Goal: Task Accomplishment & Management: Use online tool/utility

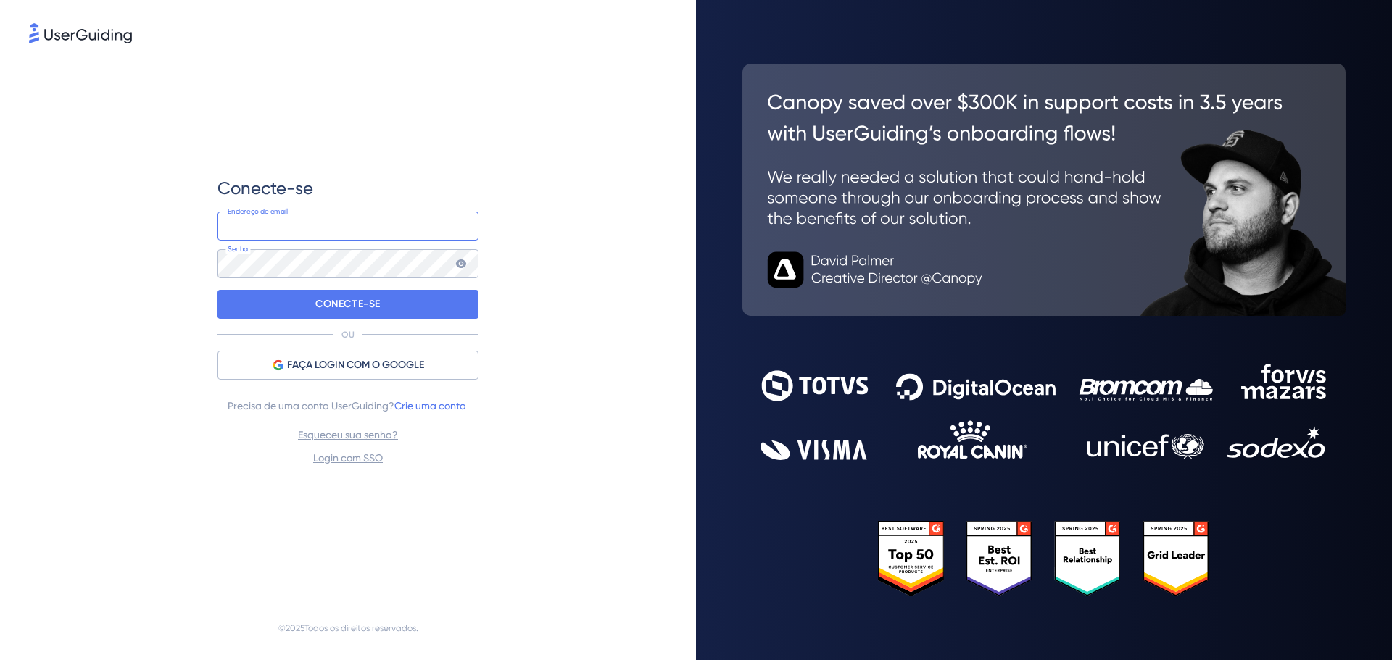
click at [278, 231] on input "email" at bounding box center [347, 226] width 261 height 29
type input "[EMAIL_ADDRESS][DOMAIN_NAME]"
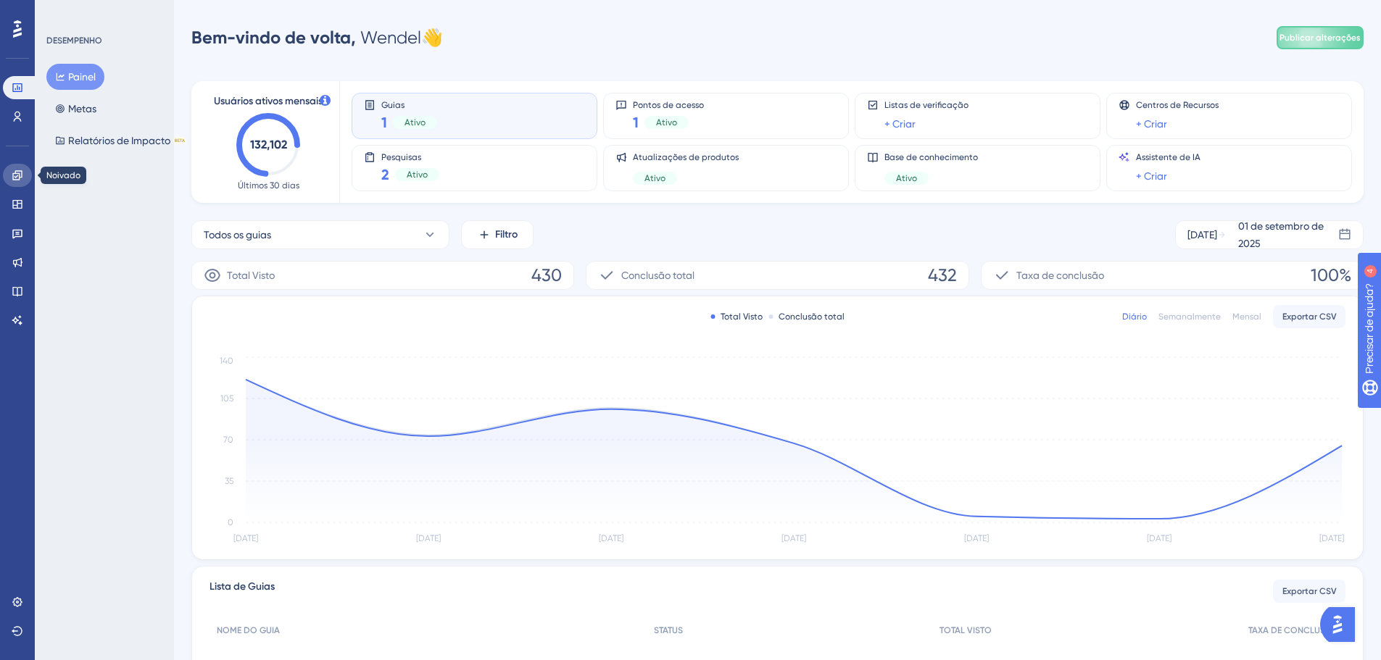
click at [21, 173] on icon at bounding box center [18, 176] width 12 height 12
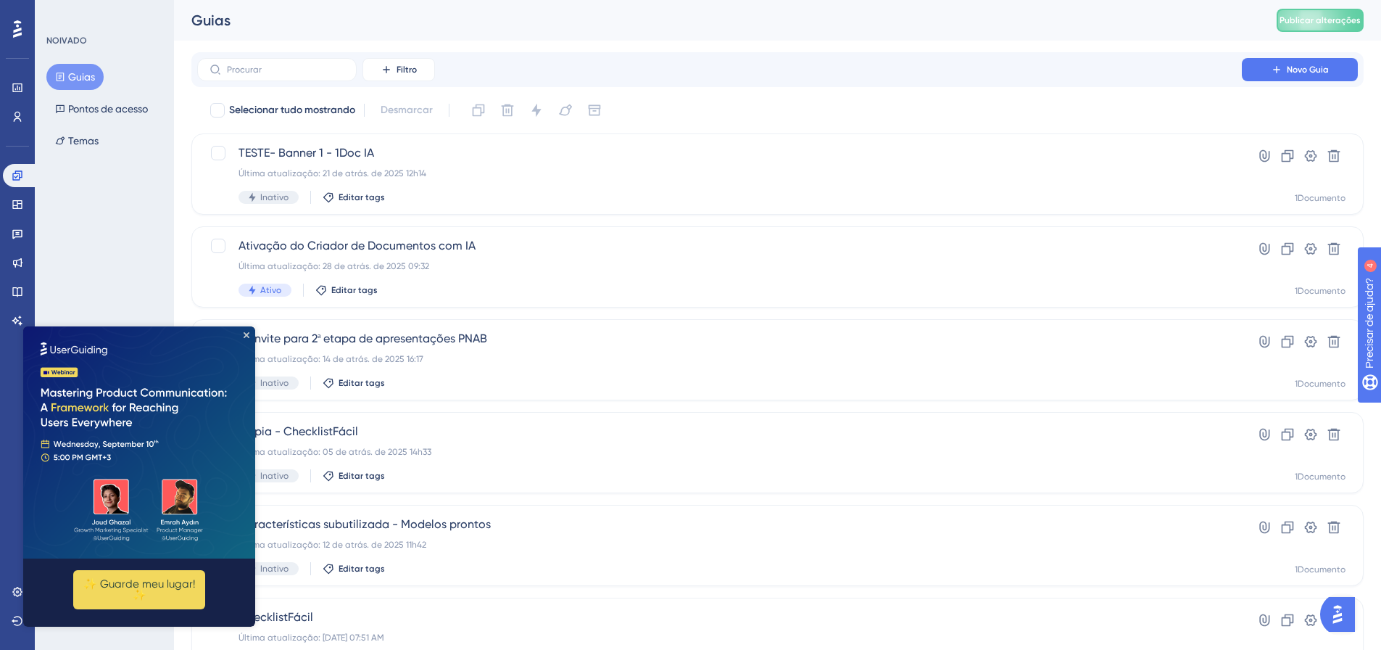
click at [249, 336] on img at bounding box center [139, 442] width 232 height 232
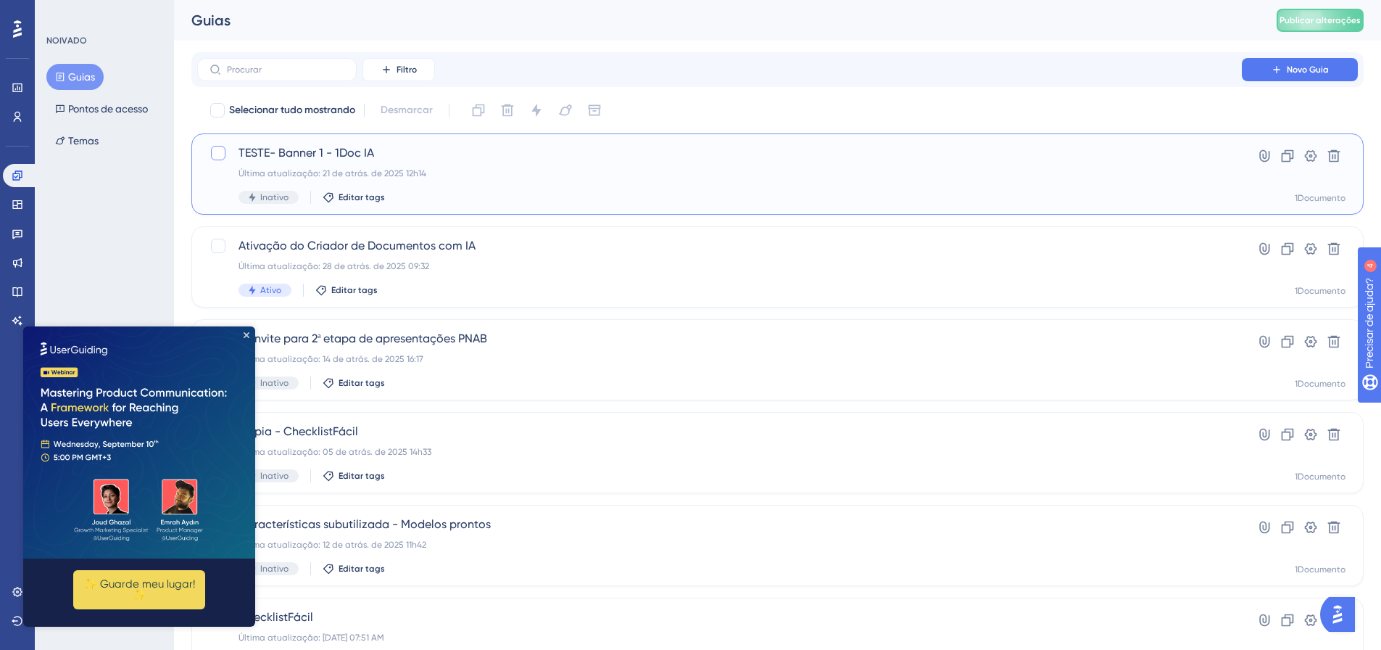
click at [220, 149] on div at bounding box center [218, 153] width 14 height 14
click at [212, 146] on div at bounding box center [218, 153] width 14 height 14
checkbox input "false"
click at [294, 161] on span "TESTE- Banner 1 - 1Doc IA" at bounding box center [719, 152] width 962 height 17
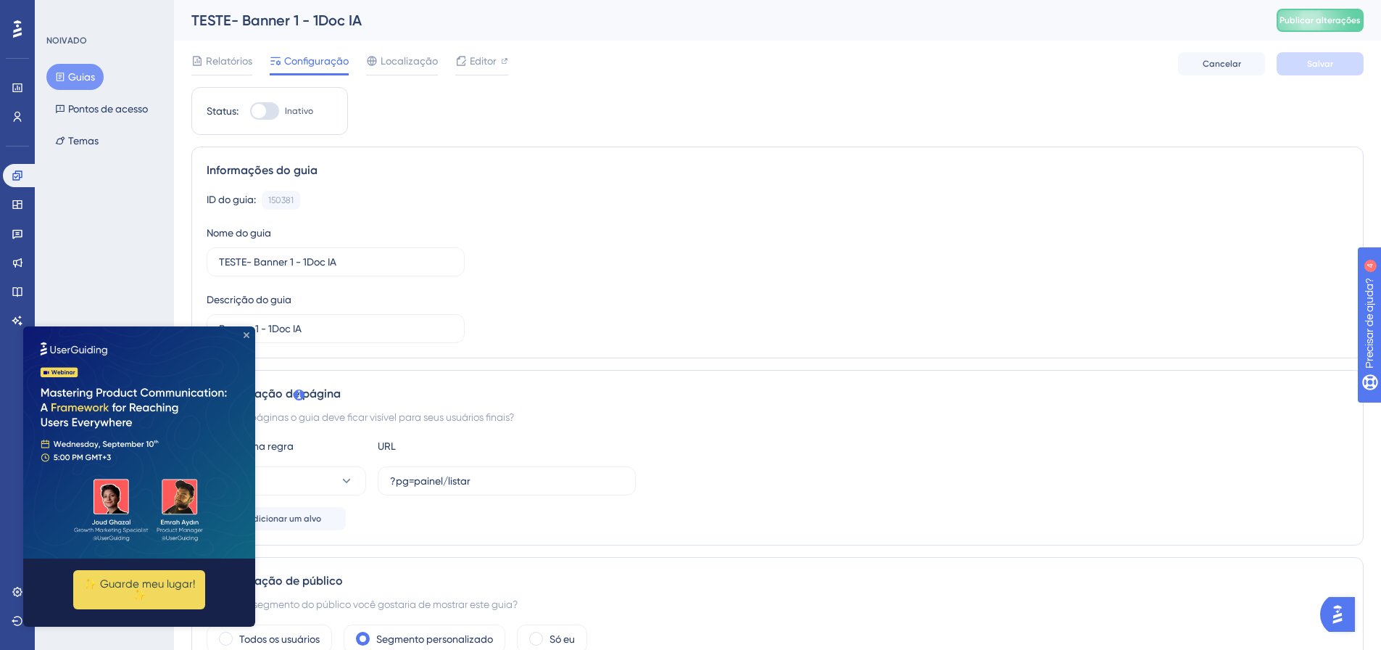
drag, startPoint x: 247, startPoint y: 334, endPoint x: 319, endPoint y: 576, distance: 252.5
click at [247, 334] on icon "Fechar visualização" at bounding box center [247, 335] width 6 height 6
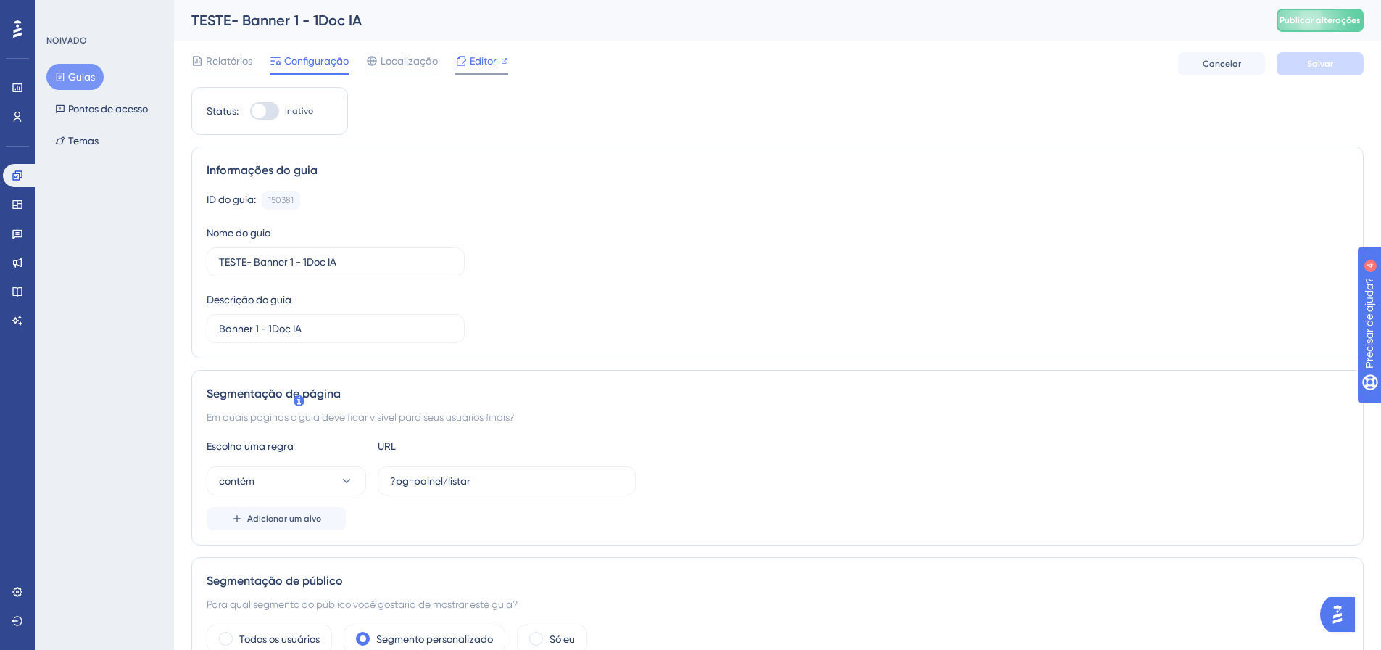
click at [476, 57] on font "Editor" at bounding box center [483, 61] width 27 height 12
